Goal: Navigation & Orientation: Find specific page/section

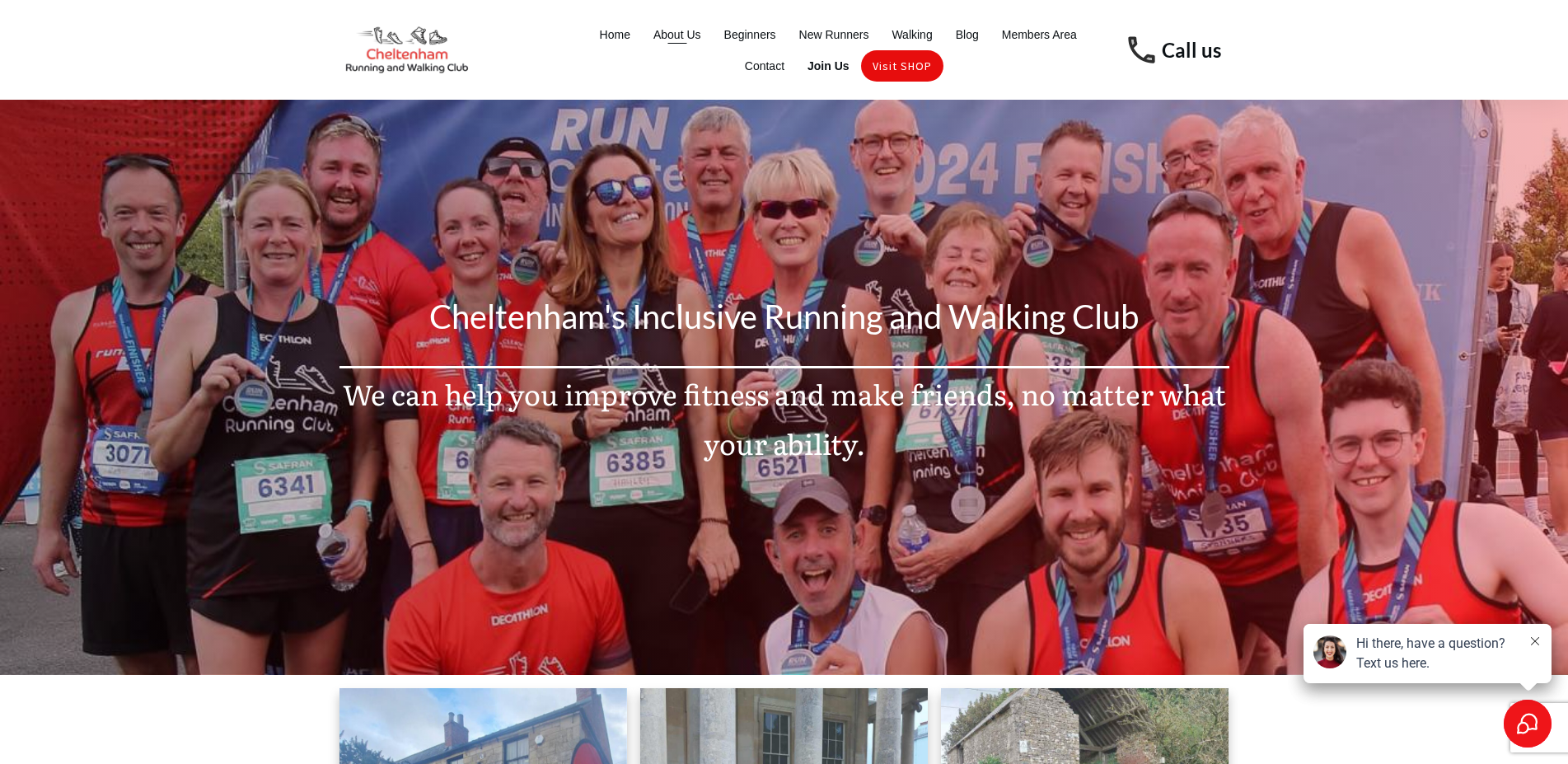
click at [688, 29] on span "About Us" at bounding box center [677, 34] width 48 height 23
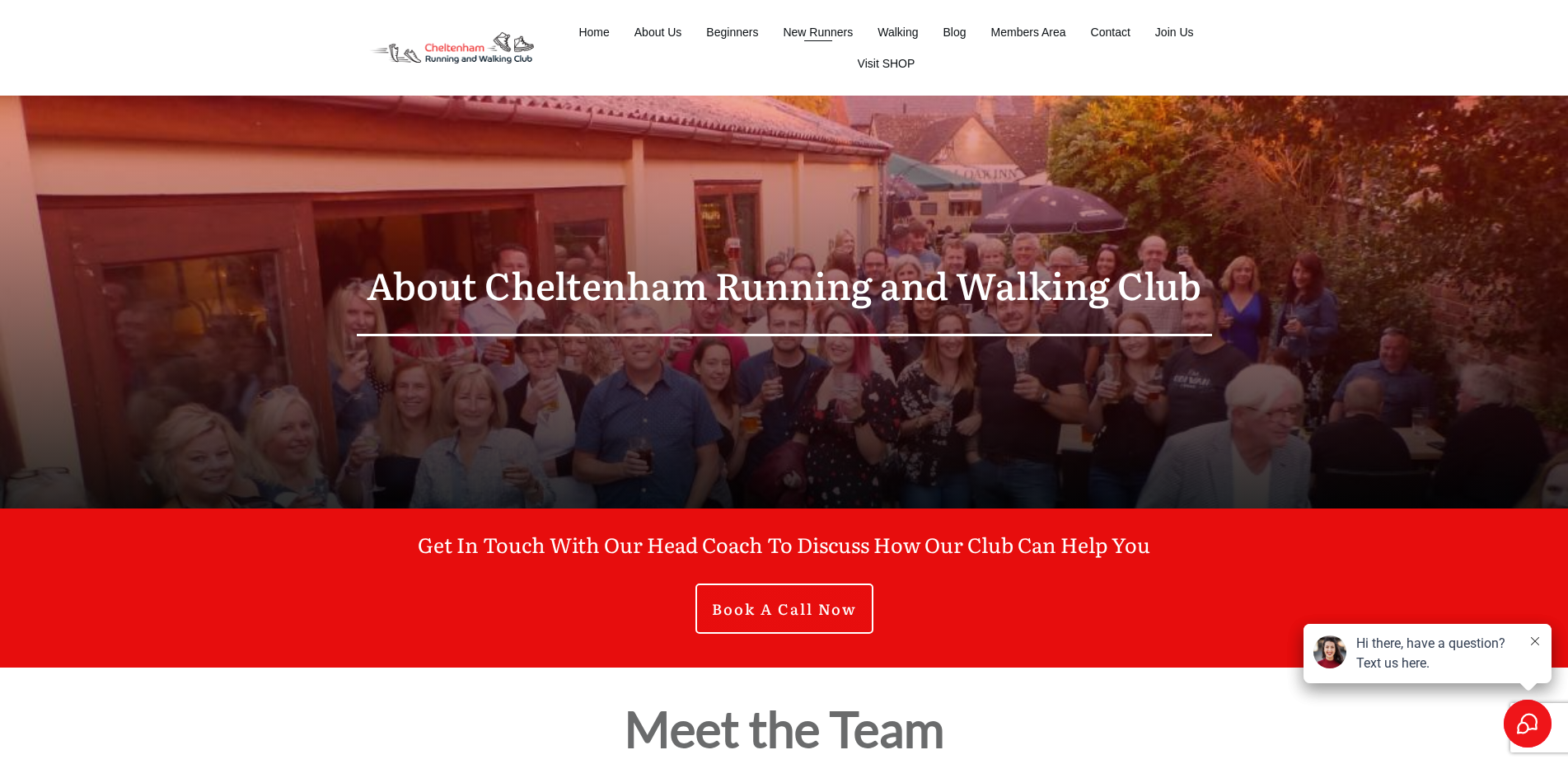
click at [819, 31] on span "New Runners" at bounding box center [818, 32] width 70 height 23
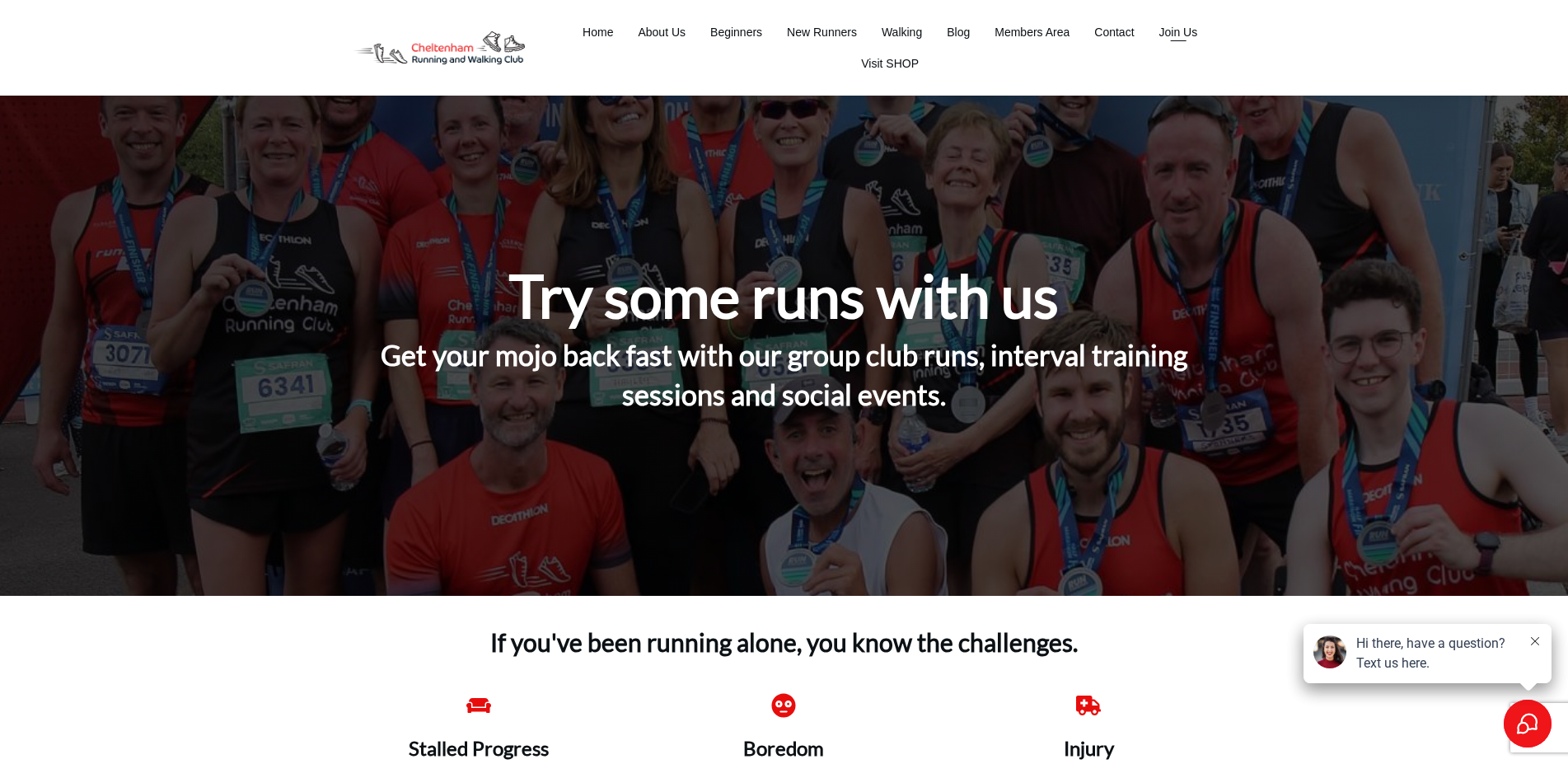
click at [1185, 29] on span "Join Us" at bounding box center [1178, 32] width 38 height 23
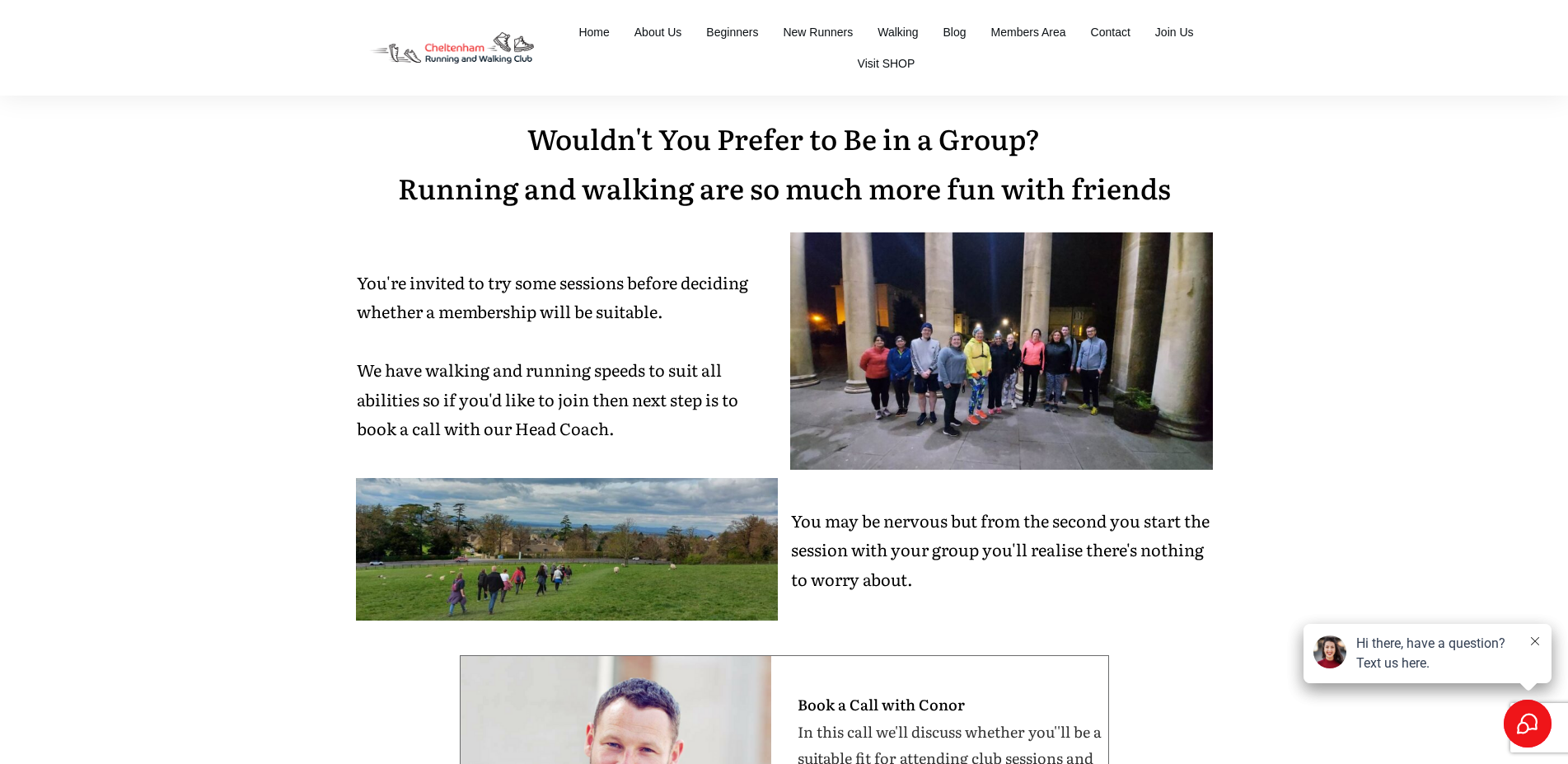
scroll to position [563, 0]
